Goal: Find contact information: Find contact information

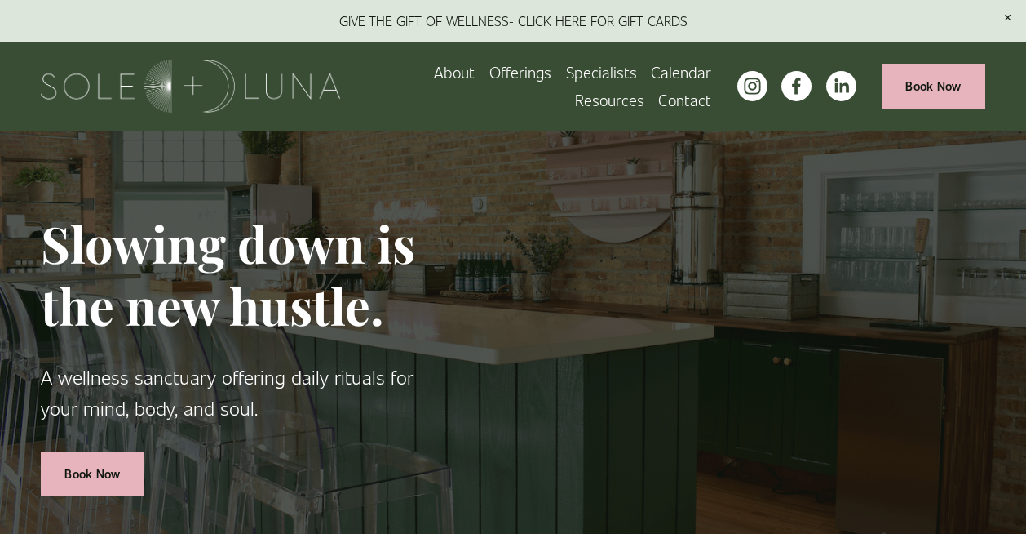
click at [0, 0] on span "Retail" at bounding box center [0, 0] width 0 height 0
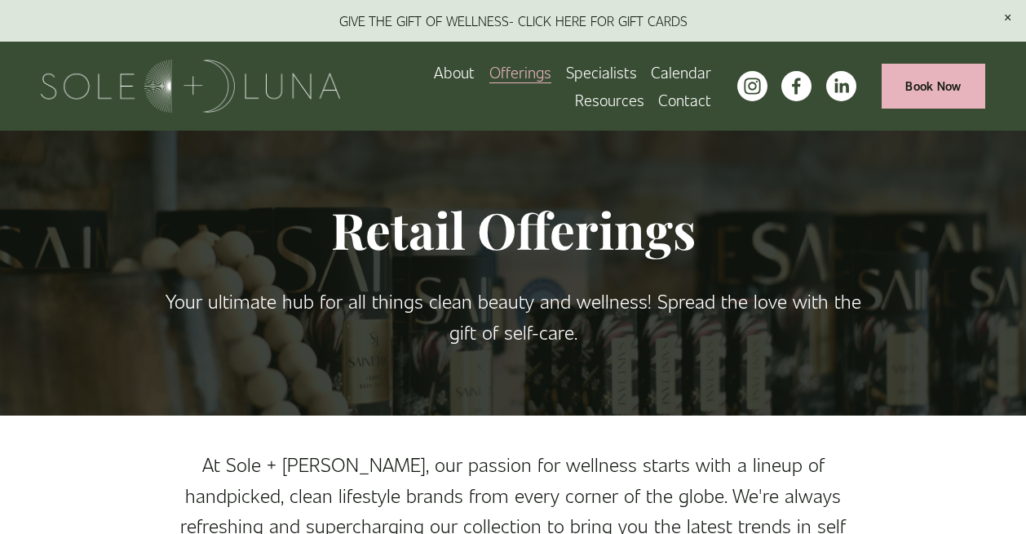
click at [254, 76] on img at bounding box center [190, 86] width 299 height 53
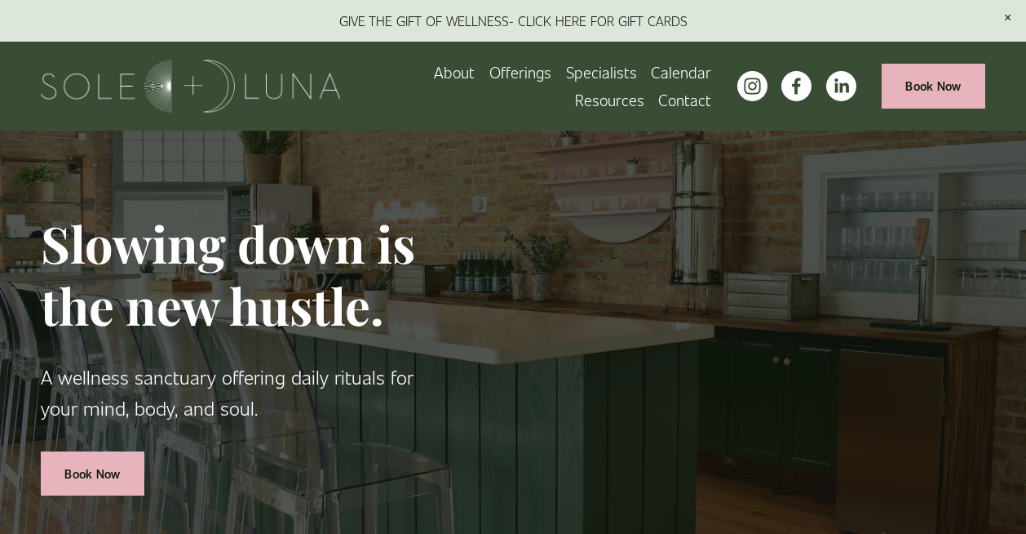
click at [684, 101] on link "Contact" at bounding box center [684, 100] width 53 height 28
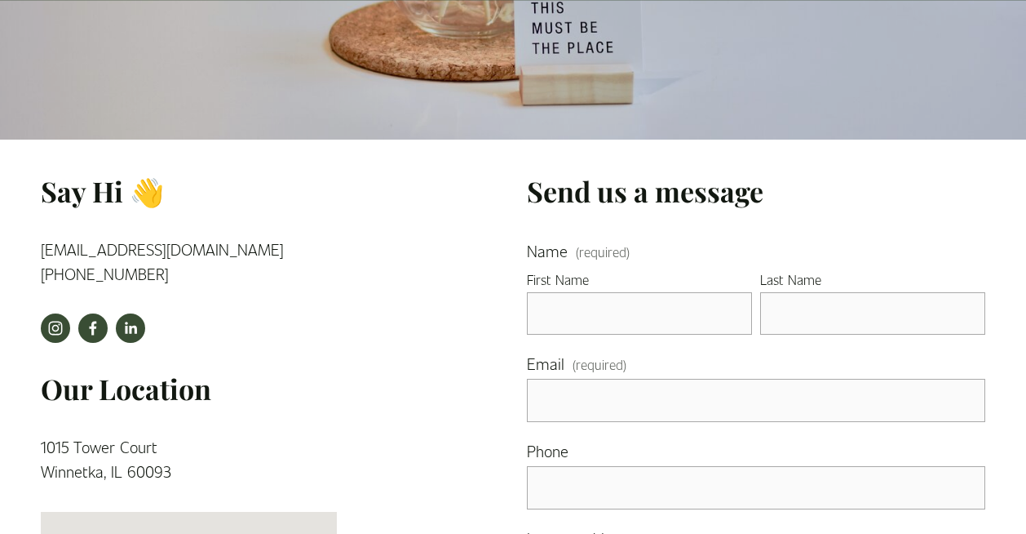
scroll to position [272, 0]
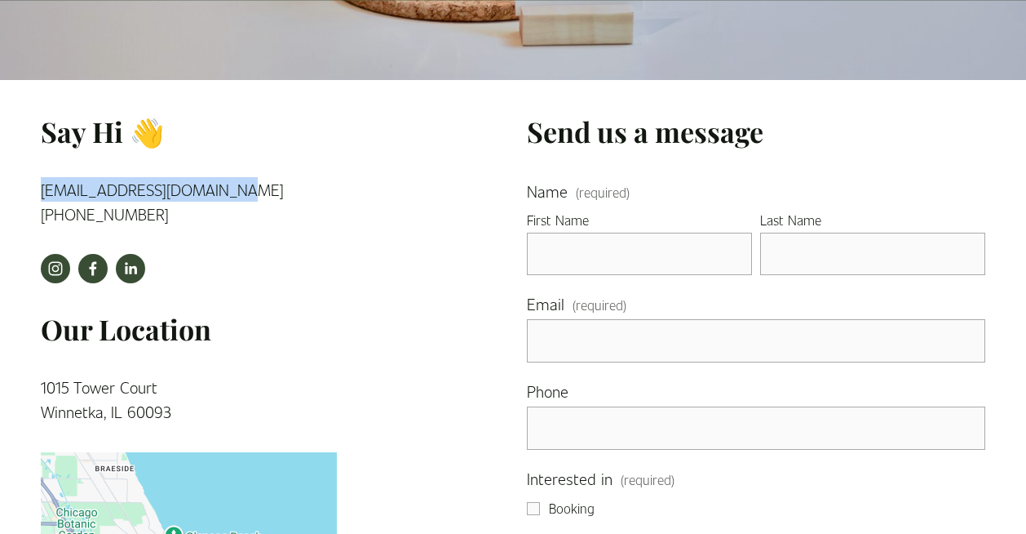
click at [115, 215] on link "[PHONE_NUMBER]" at bounding box center [105, 214] width 128 height 20
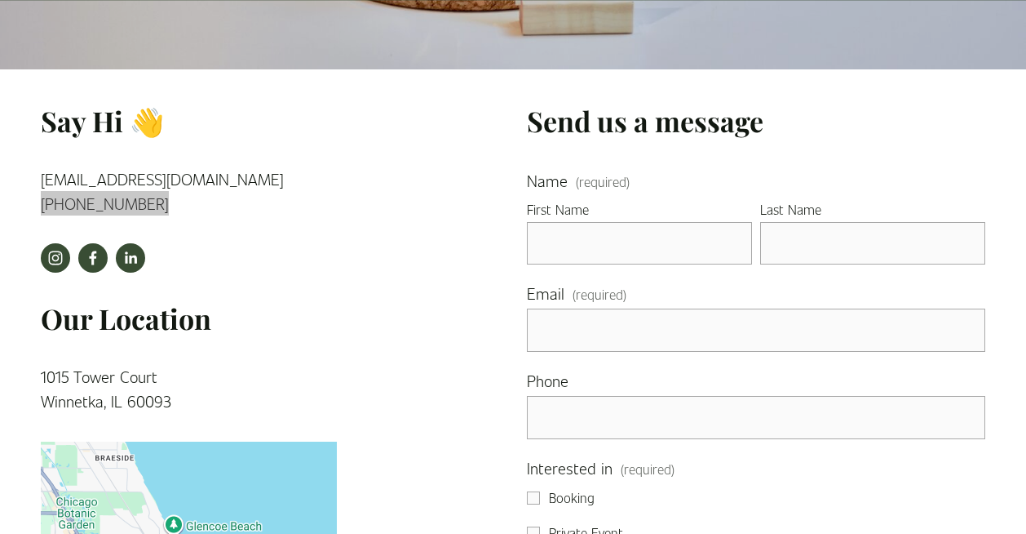
scroll to position [285, 0]
